Goal: Check status: Check status

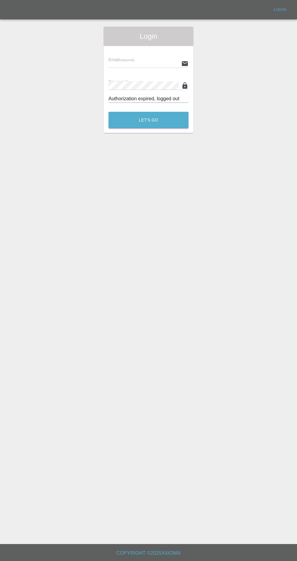
click at [156, 63] on input "text" at bounding box center [144, 63] width 70 height 9
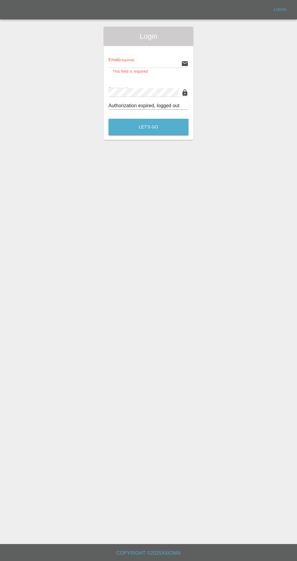
type input "[EMAIL_ADDRESS][DOMAIN_NAME]"
click at [109, 119] on button "Let's Go" at bounding box center [149, 127] width 80 height 17
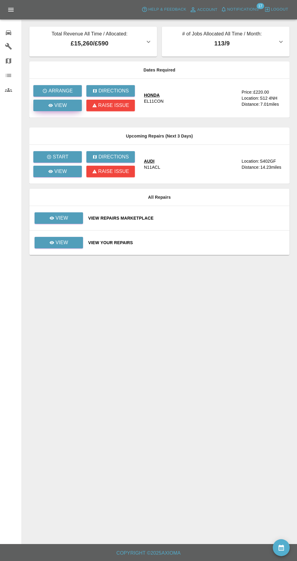
click at [69, 111] on link "View" at bounding box center [57, 106] width 49 height 12
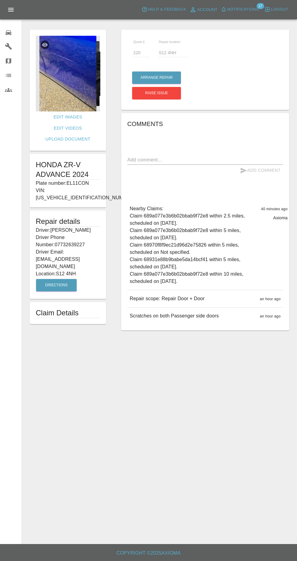
click at [81, 93] on img at bounding box center [68, 74] width 64 height 76
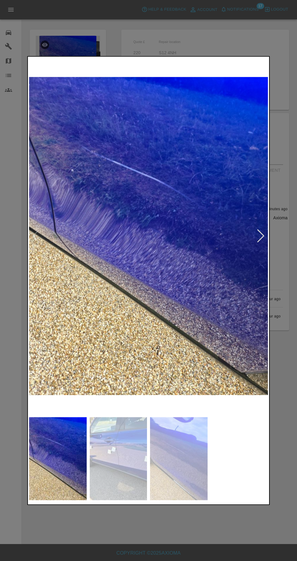
click at [115, 469] on img at bounding box center [119, 458] width 58 height 83
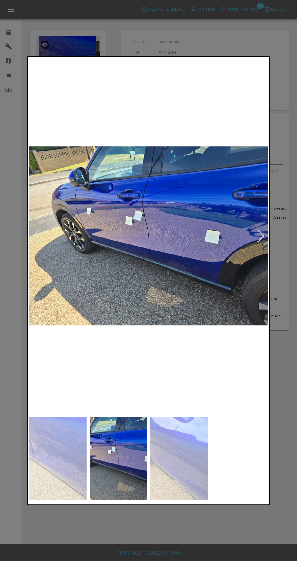
click at [180, 459] on img at bounding box center [179, 458] width 58 height 83
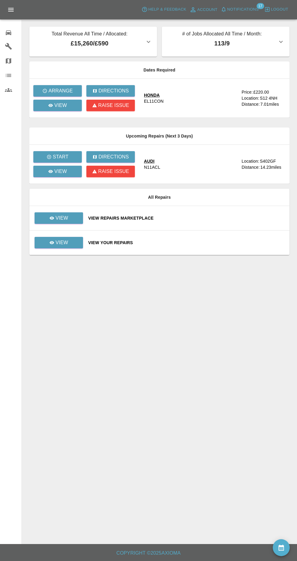
scroll to position [14, 0]
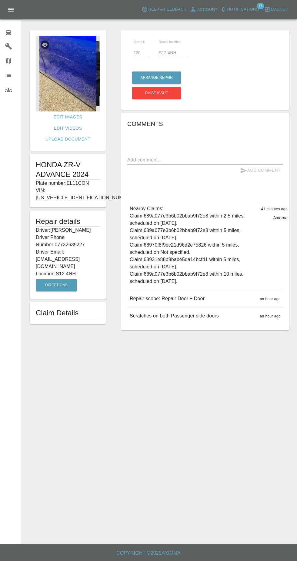
scroll to position [4, 0]
